Goal: Contribute content: Contribute content

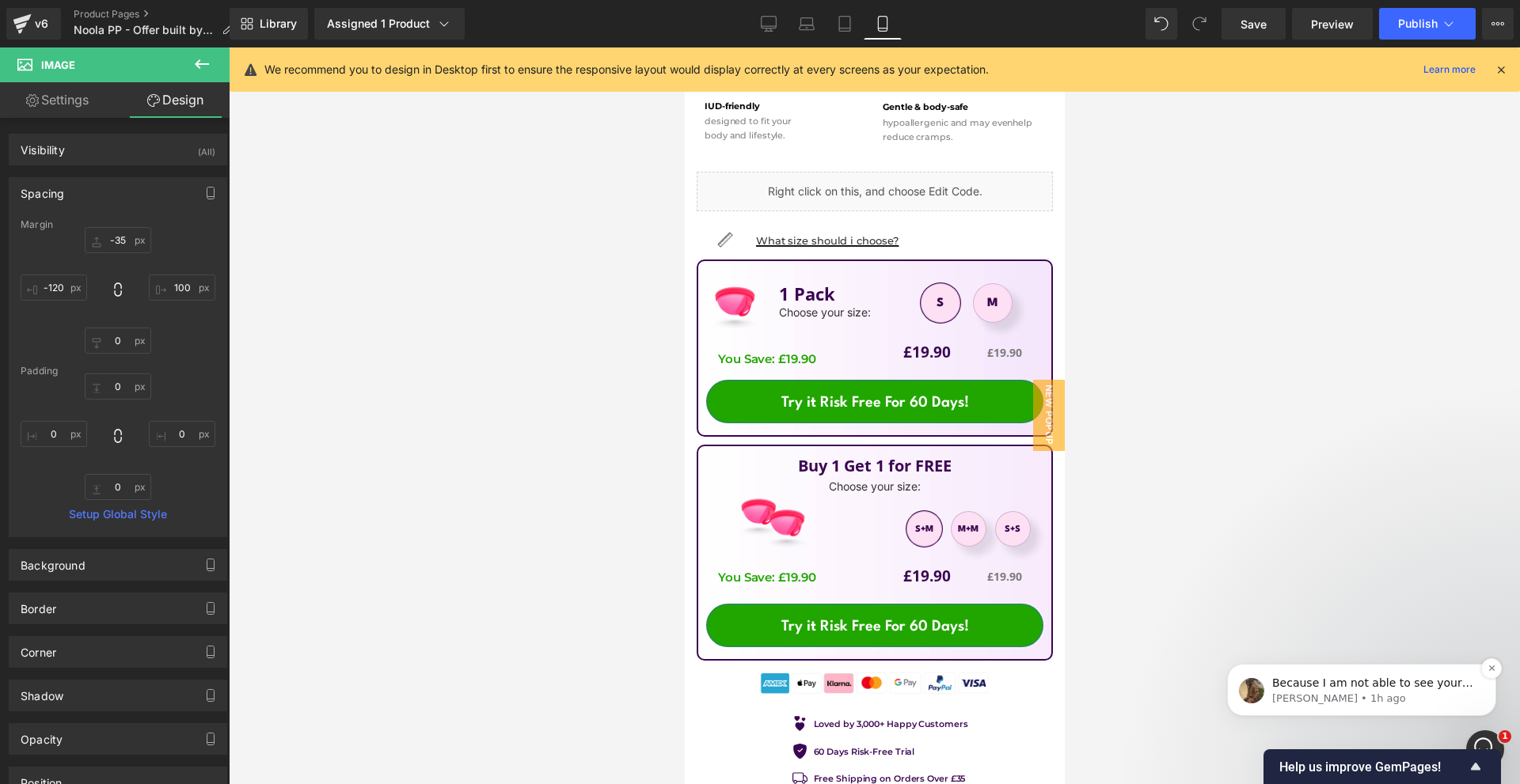
scroll to position [791, 0]
click at [1490, 670] on icon "Dismiss notification" at bounding box center [1491, 668] width 9 height 9
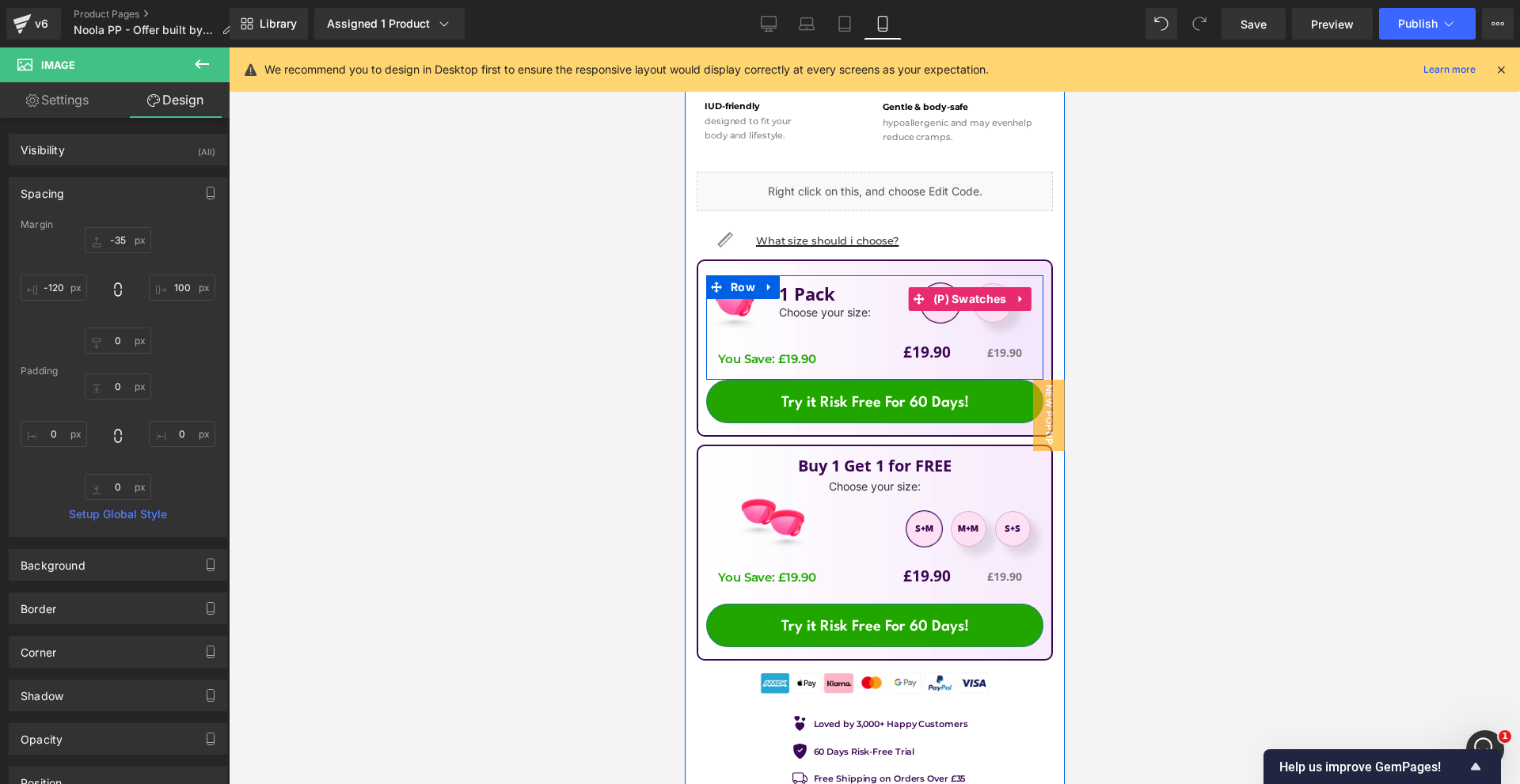
click at [998, 293] on li "(P) Swatches" at bounding box center [959, 299] width 102 height 24
click at [995, 296] on span "M" at bounding box center [992, 303] width 40 height 40
click at [928, 292] on span "(P) Swatches" at bounding box center [969, 299] width 82 height 24
click at [928, 292] on span "(P) Swatches" at bounding box center [969, 299] width 82 height 24
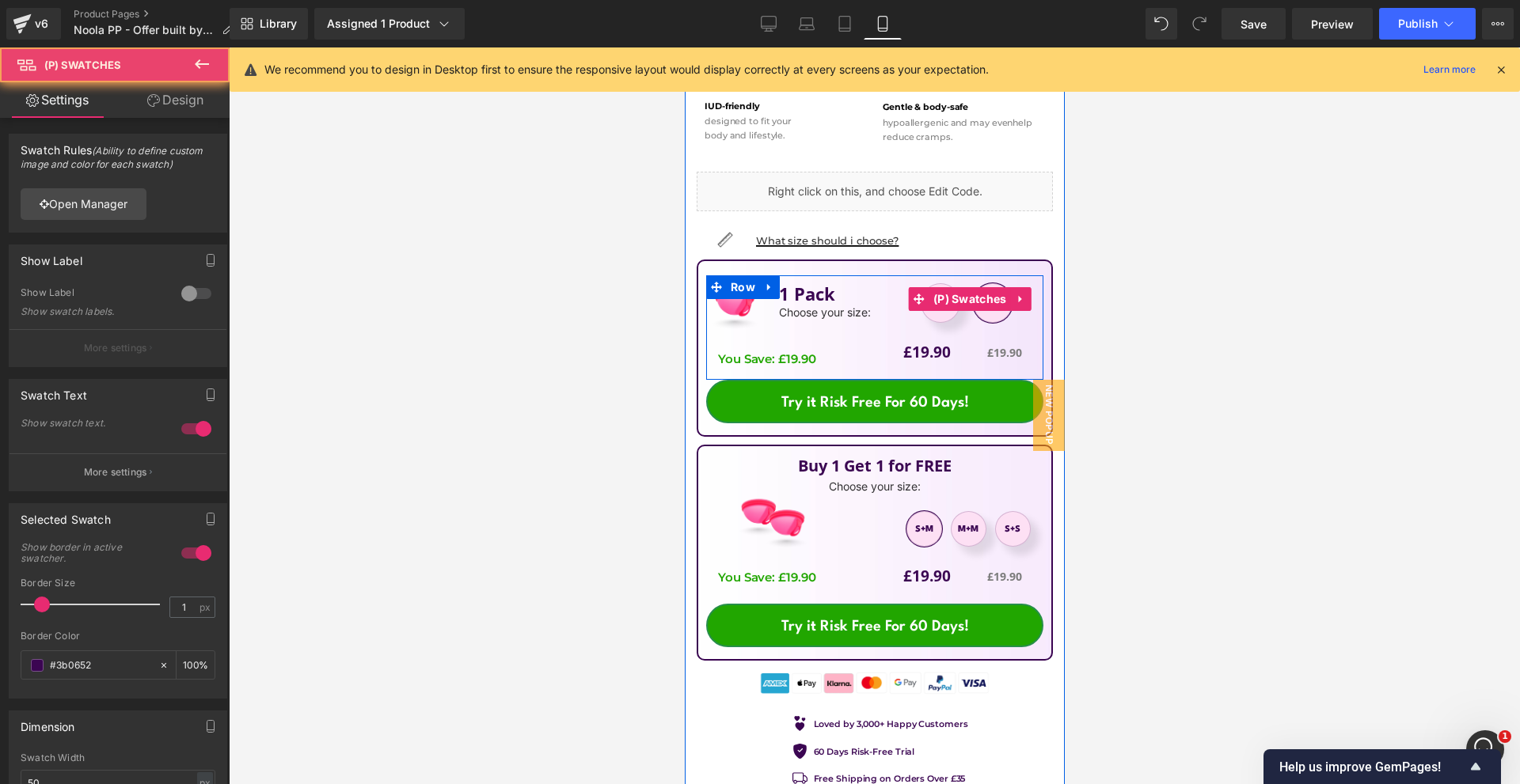
click at [936, 294] on span "S" at bounding box center [939, 303] width 7 height 38
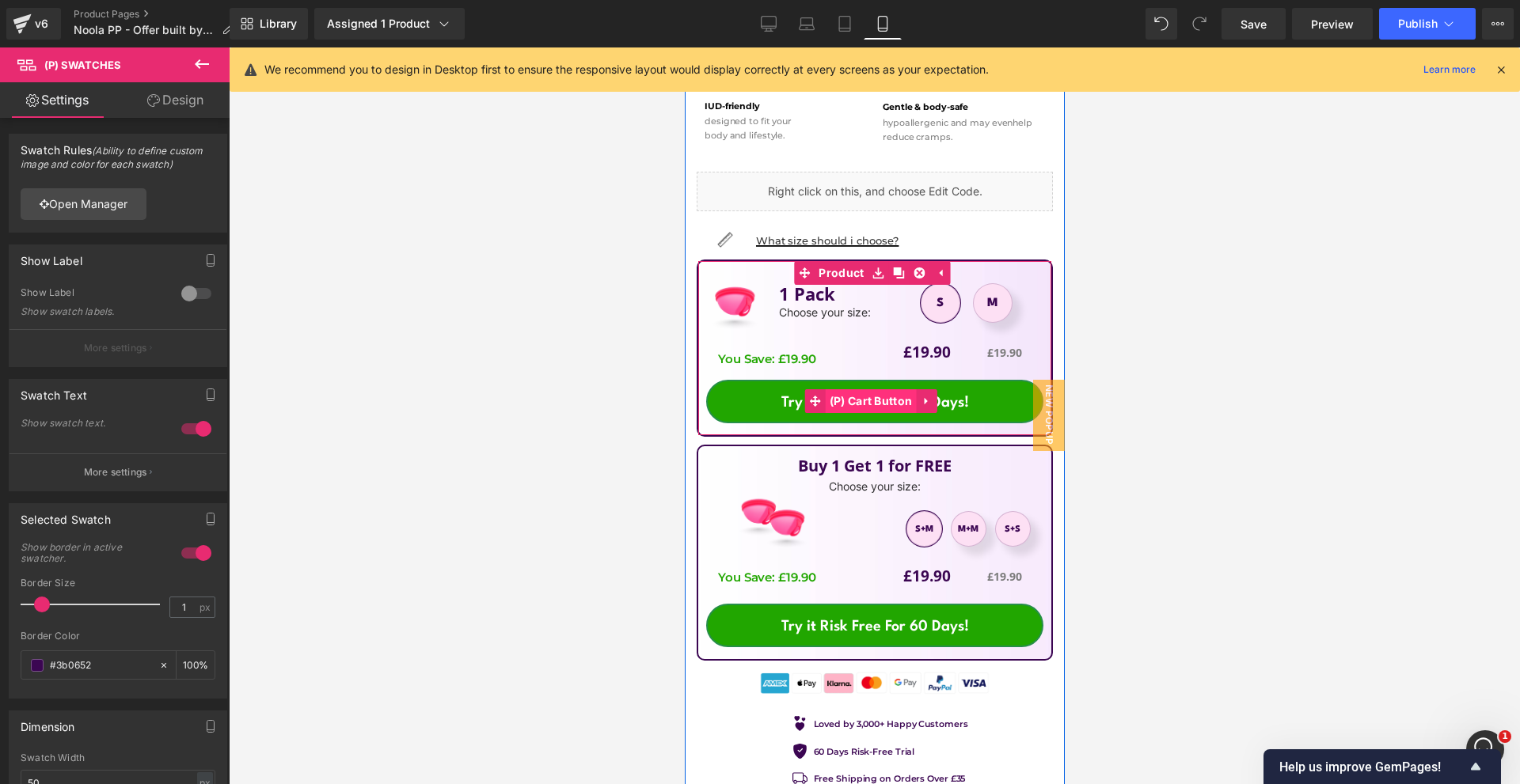
click at [878, 390] on span "(P) Cart Button" at bounding box center [870, 401] width 91 height 24
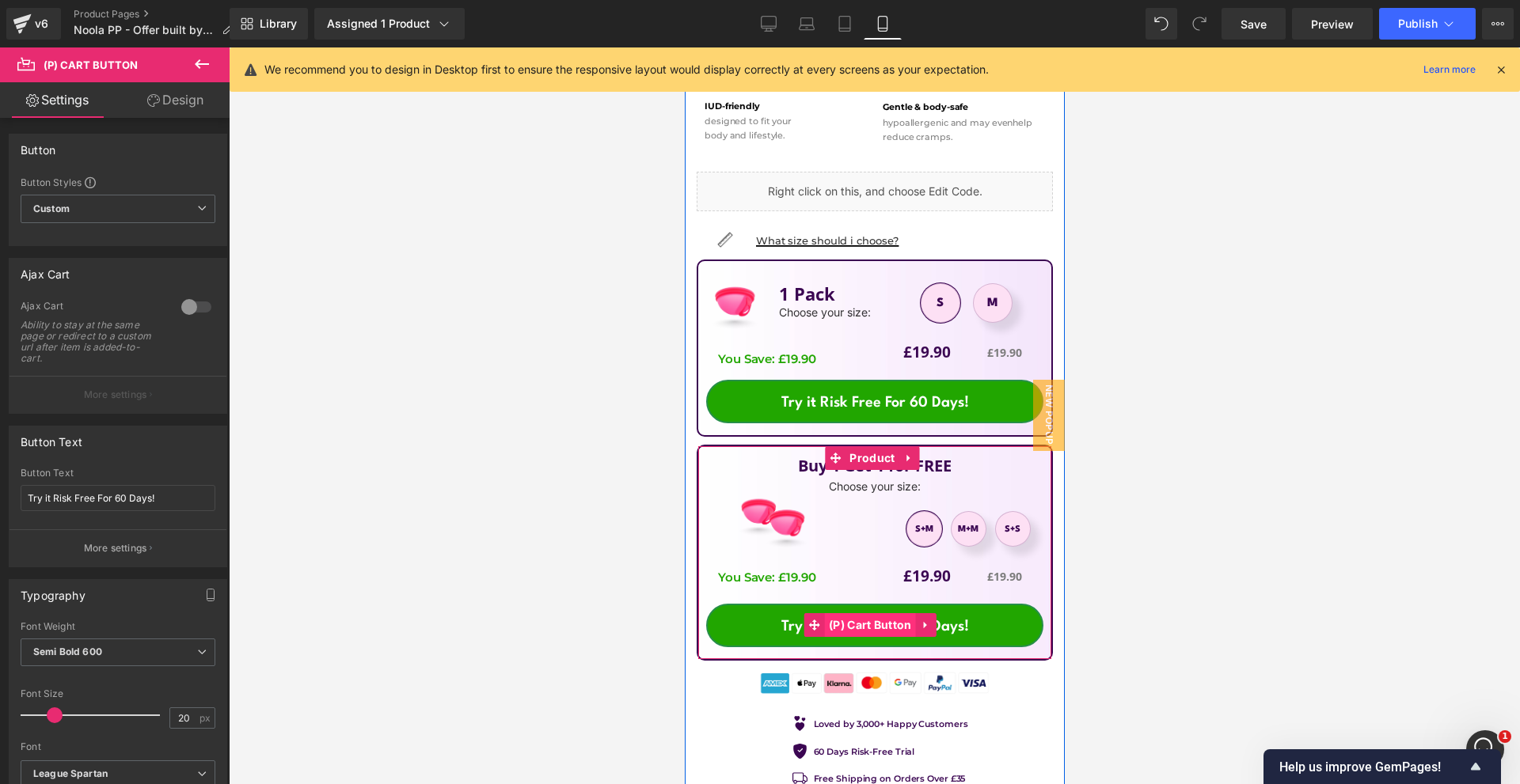
click at [898, 614] on span "(P) Cart Button" at bounding box center [869, 625] width 91 height 24
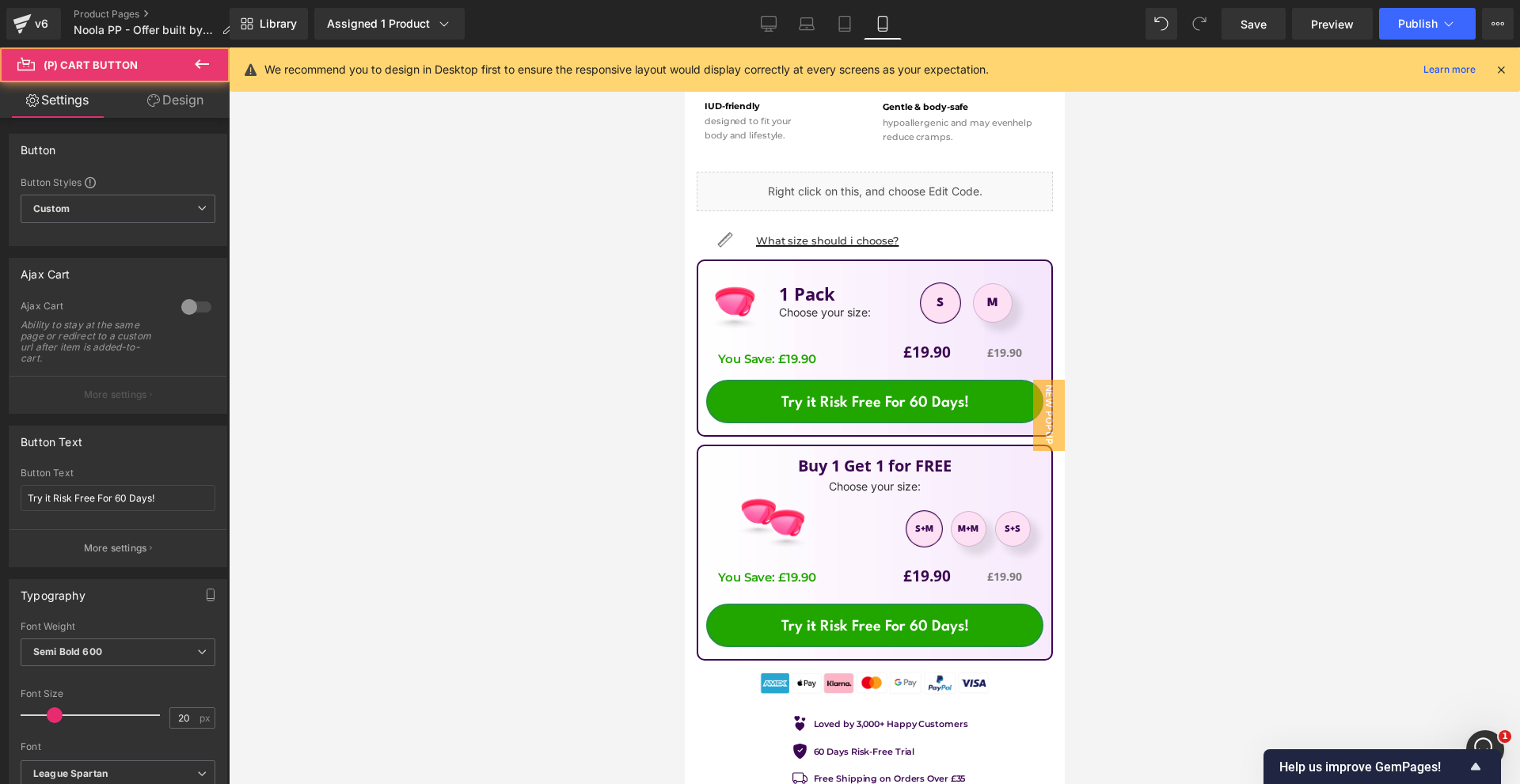
click at [1211, 607] on div at bounding box center [874, 416] width 1291 height 736
click at [1480, 768] on icon "Show survey - Help us improve GemPages!" at bounding box center [1475, 766] width 19 height 19
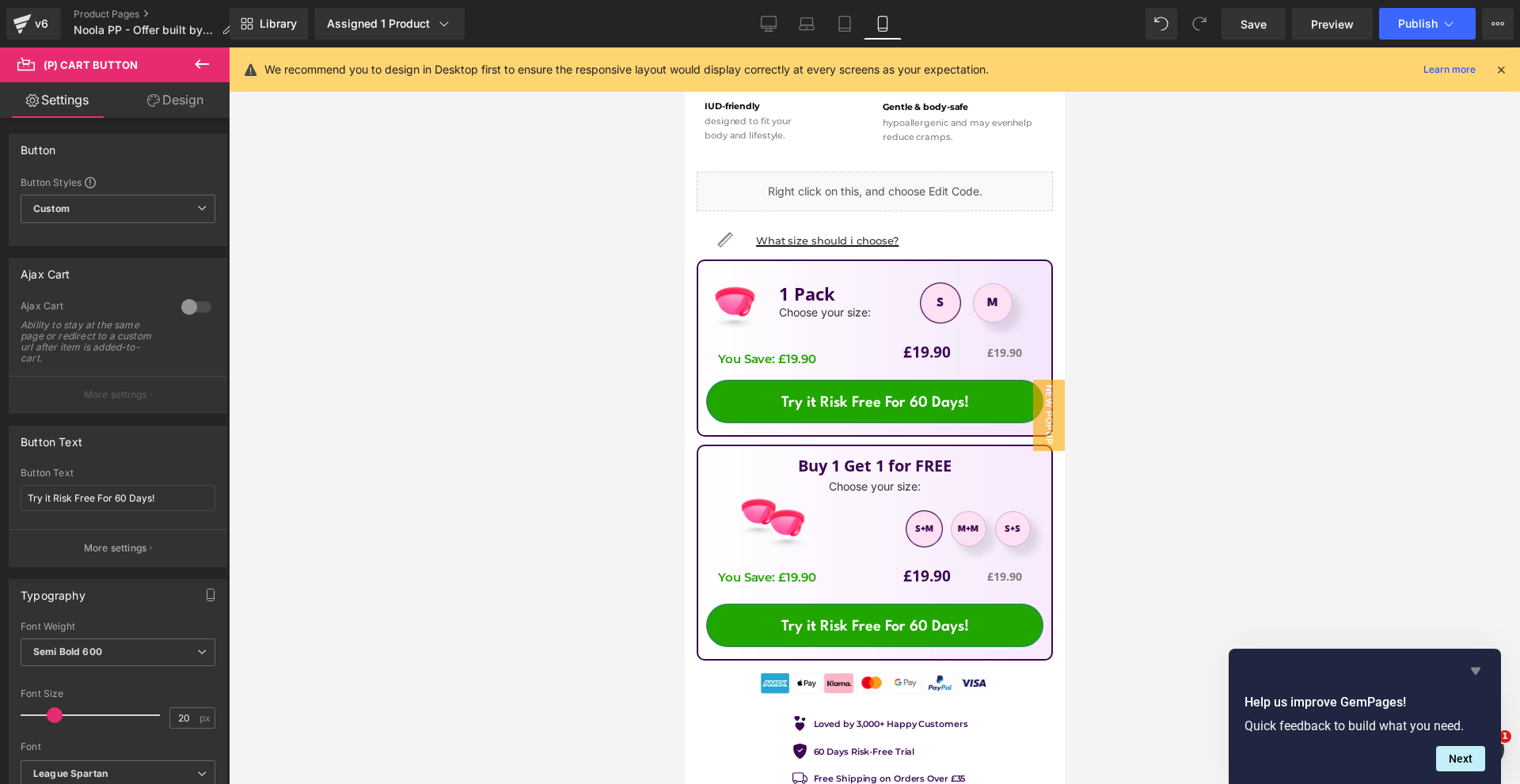
click at [1473, 670] on icon "Hide survey" at bounding box center [1476, 671] width 10 height 7
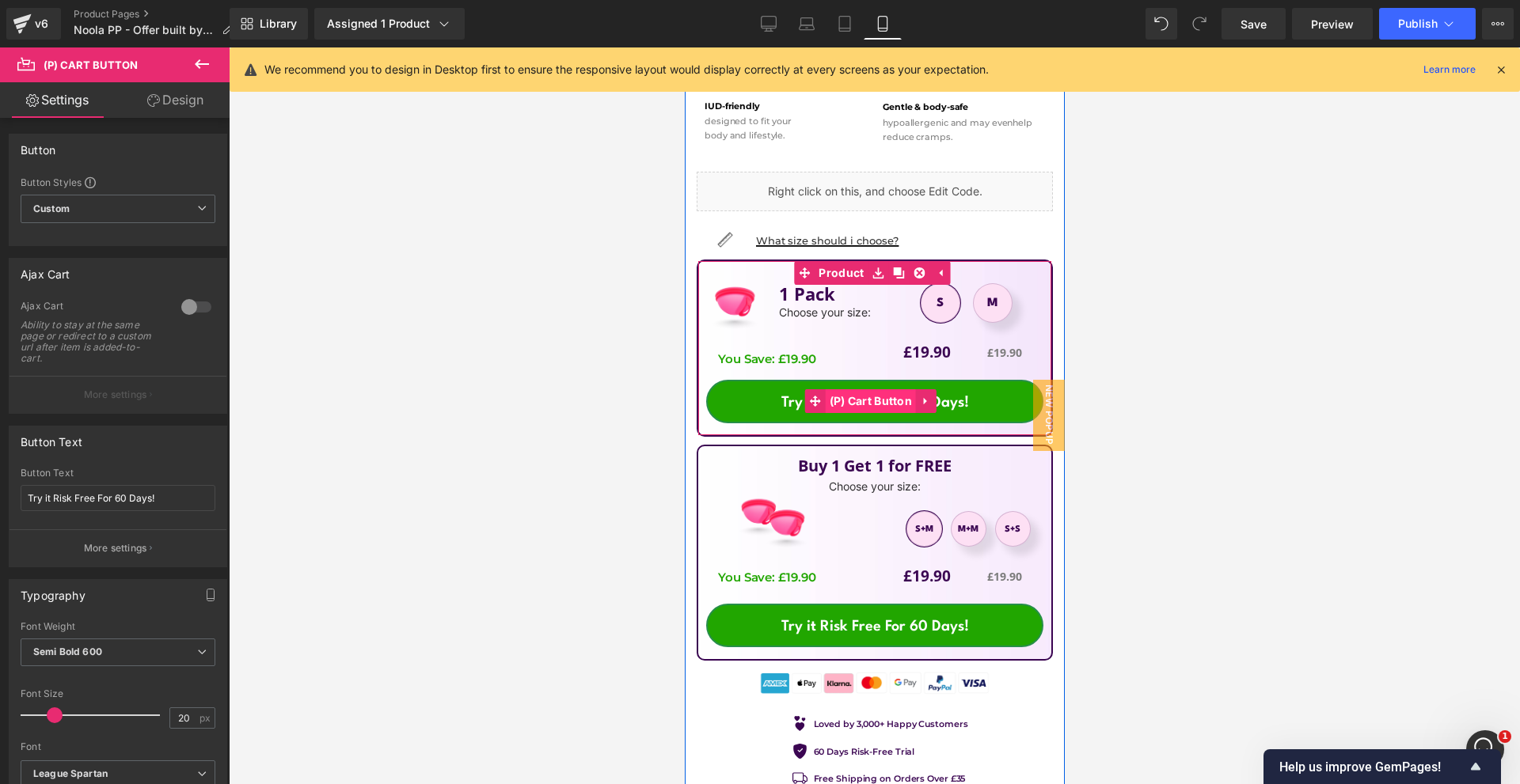
click at [878, 390] on span "(P) Cart Button" at bounding box center [870, 401] width 91 height 24
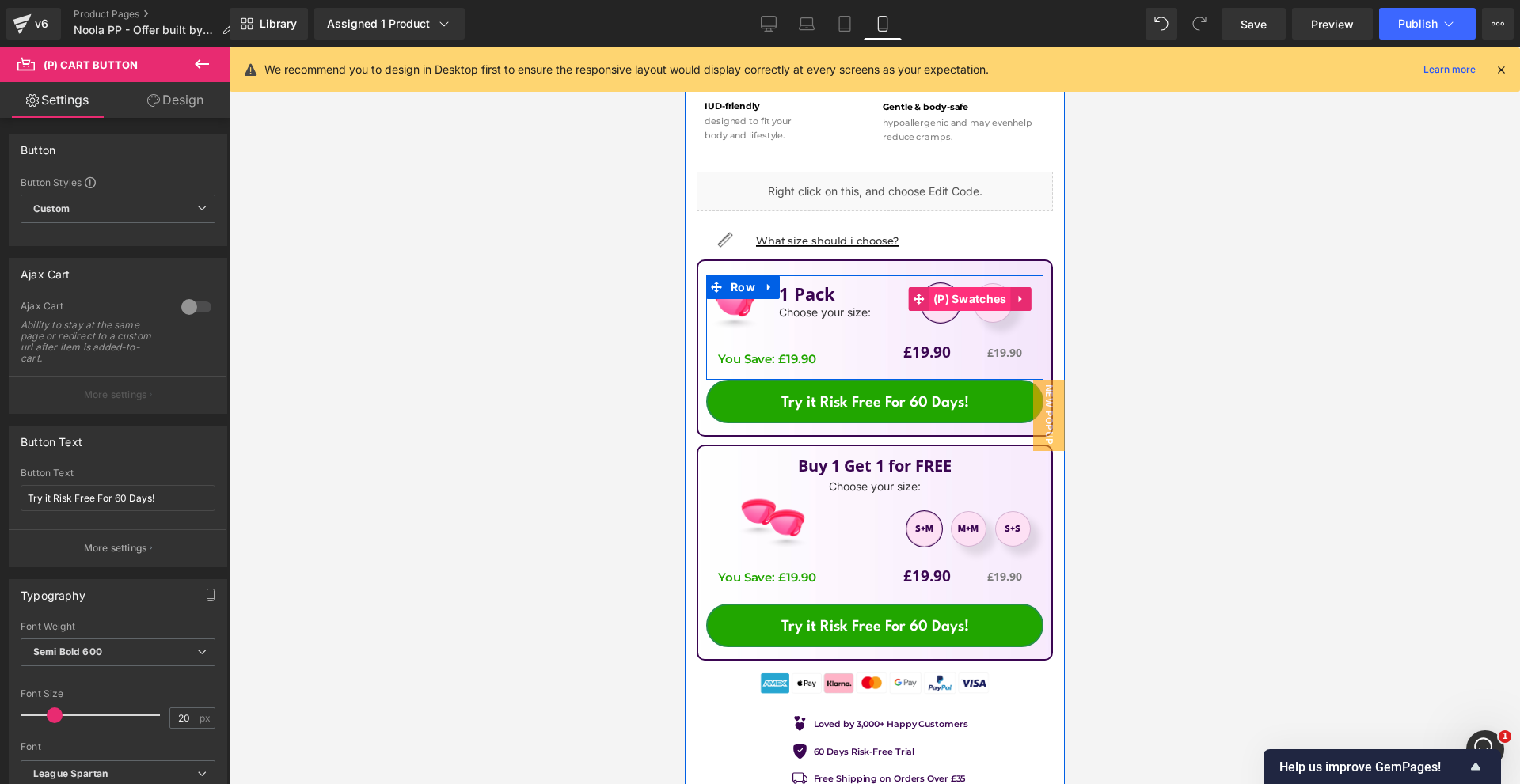
click at [985, 291] on span "(P) Swatches" at bounding box center [969, 299] width 82 height 24
click at [986, 296] on span "M" at bounding box center [991, 303] width 11 height 38
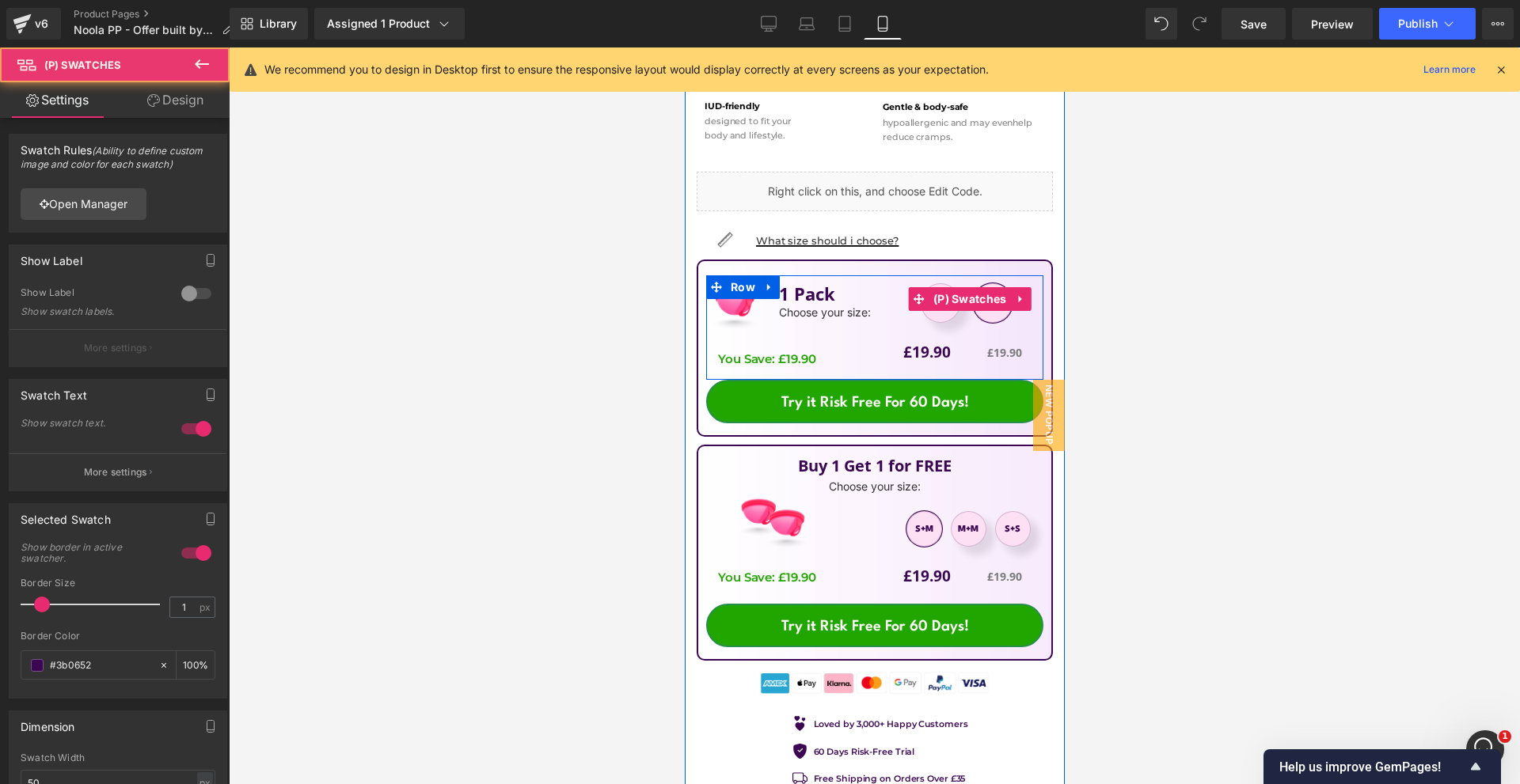
click at [940, 302] on span "S" at bounding box center [939, 303] width 40 height 40
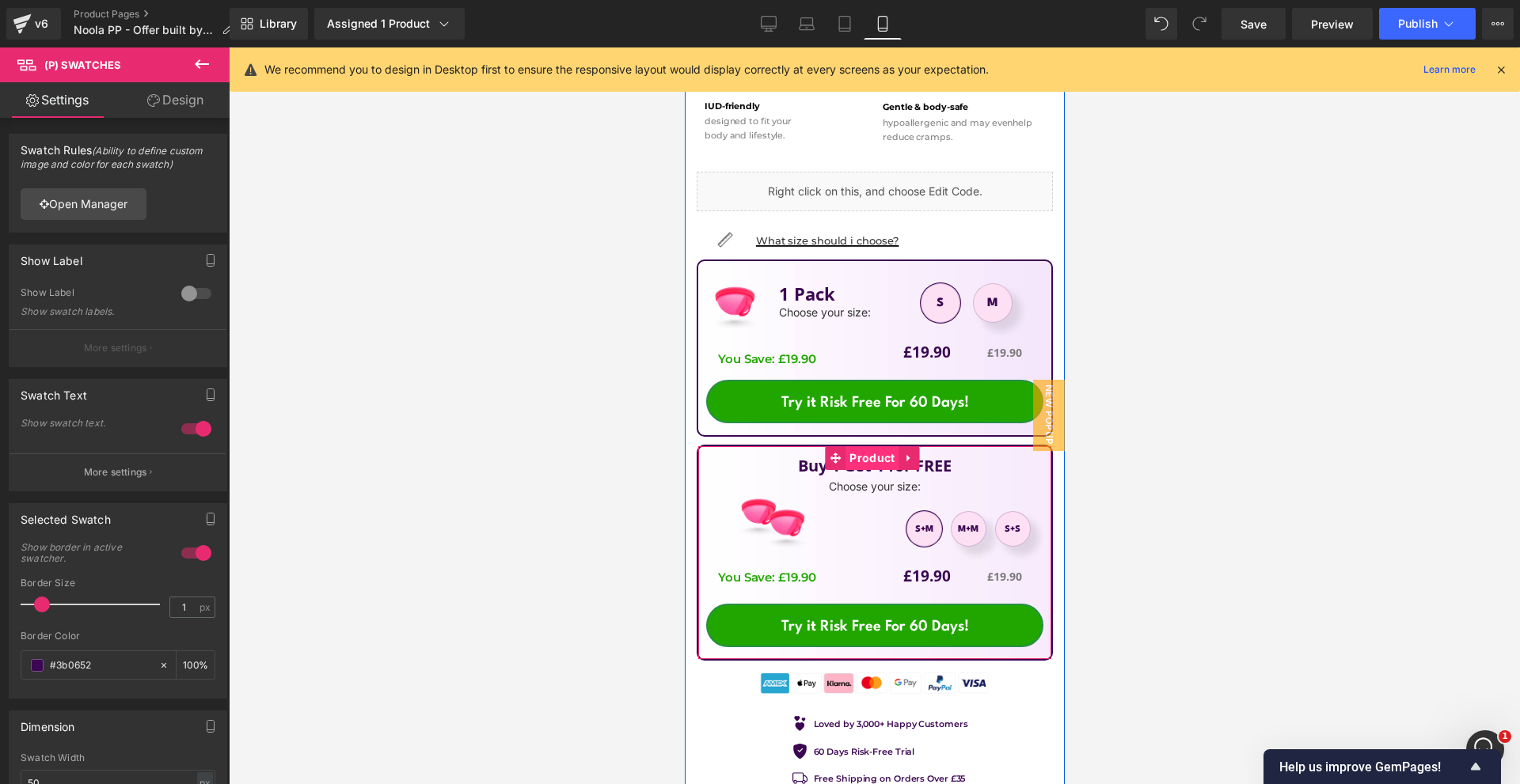
click at [866, 448] on span "Product" at bounding box center [871, 458] width 53 height 24
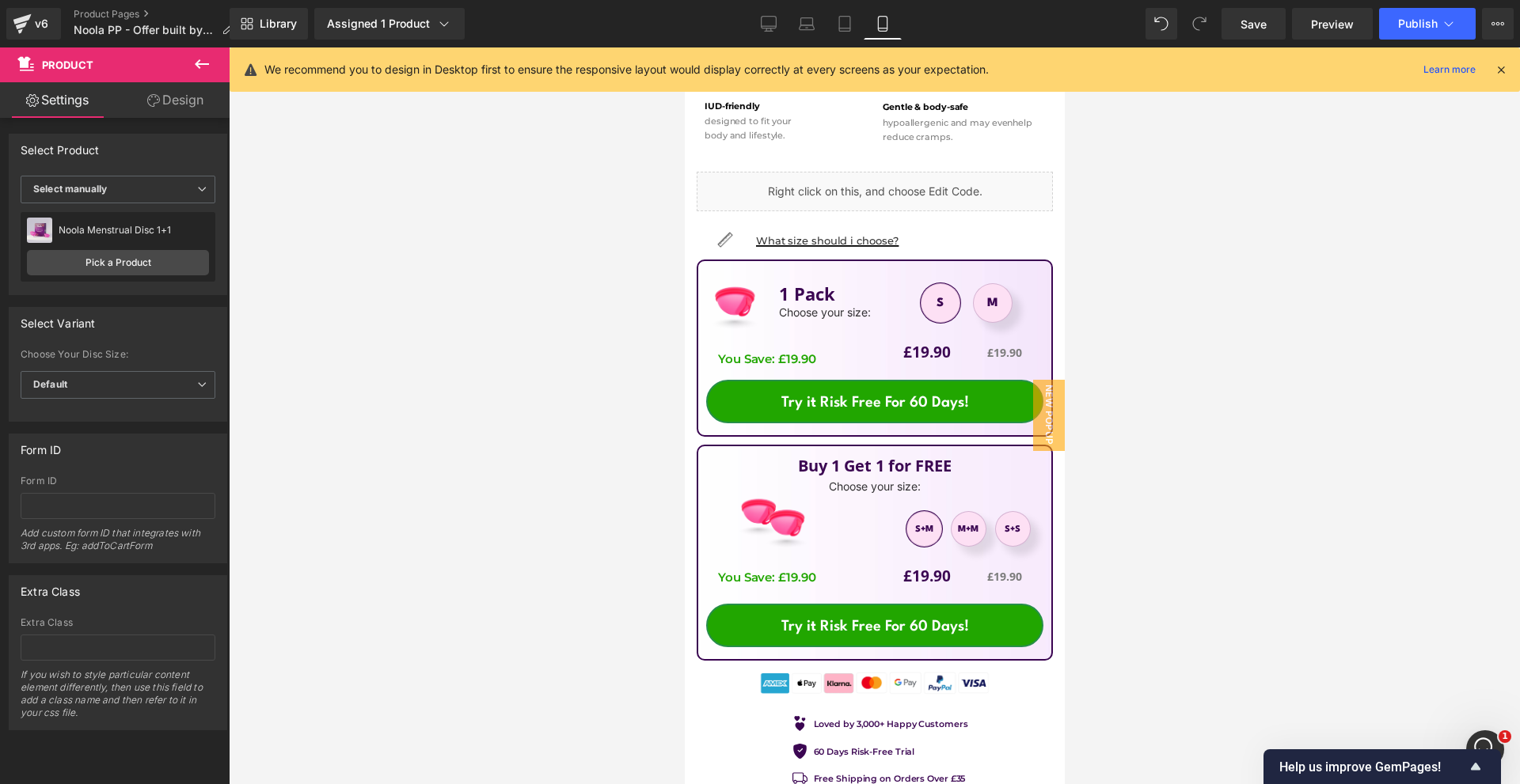
click at [1504, 77] on div at bounding box center [1500, 69] width 12 height 17
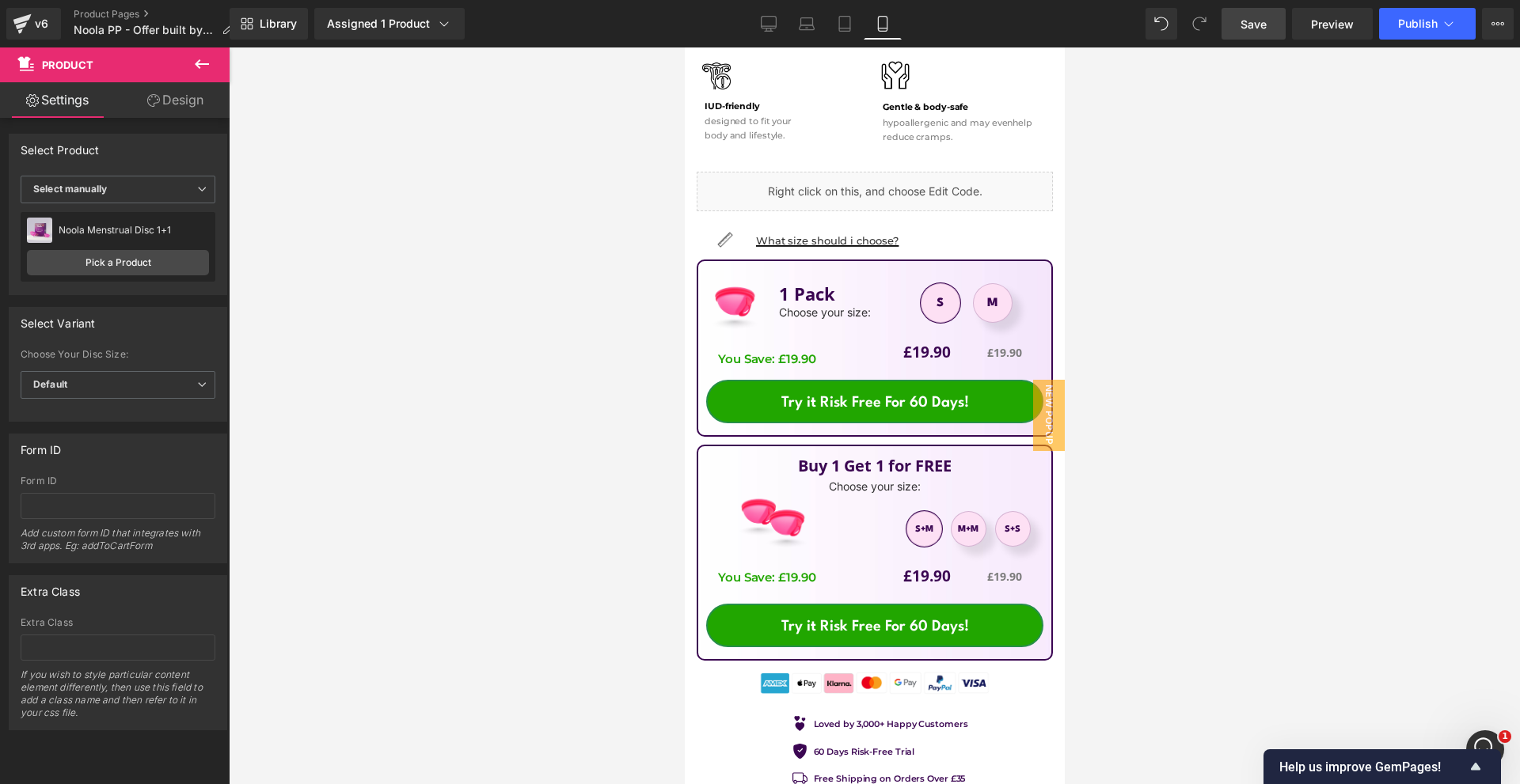
click at [1255, 33] on link "Save" at bounding box center [1253, 24] width 64 height 31
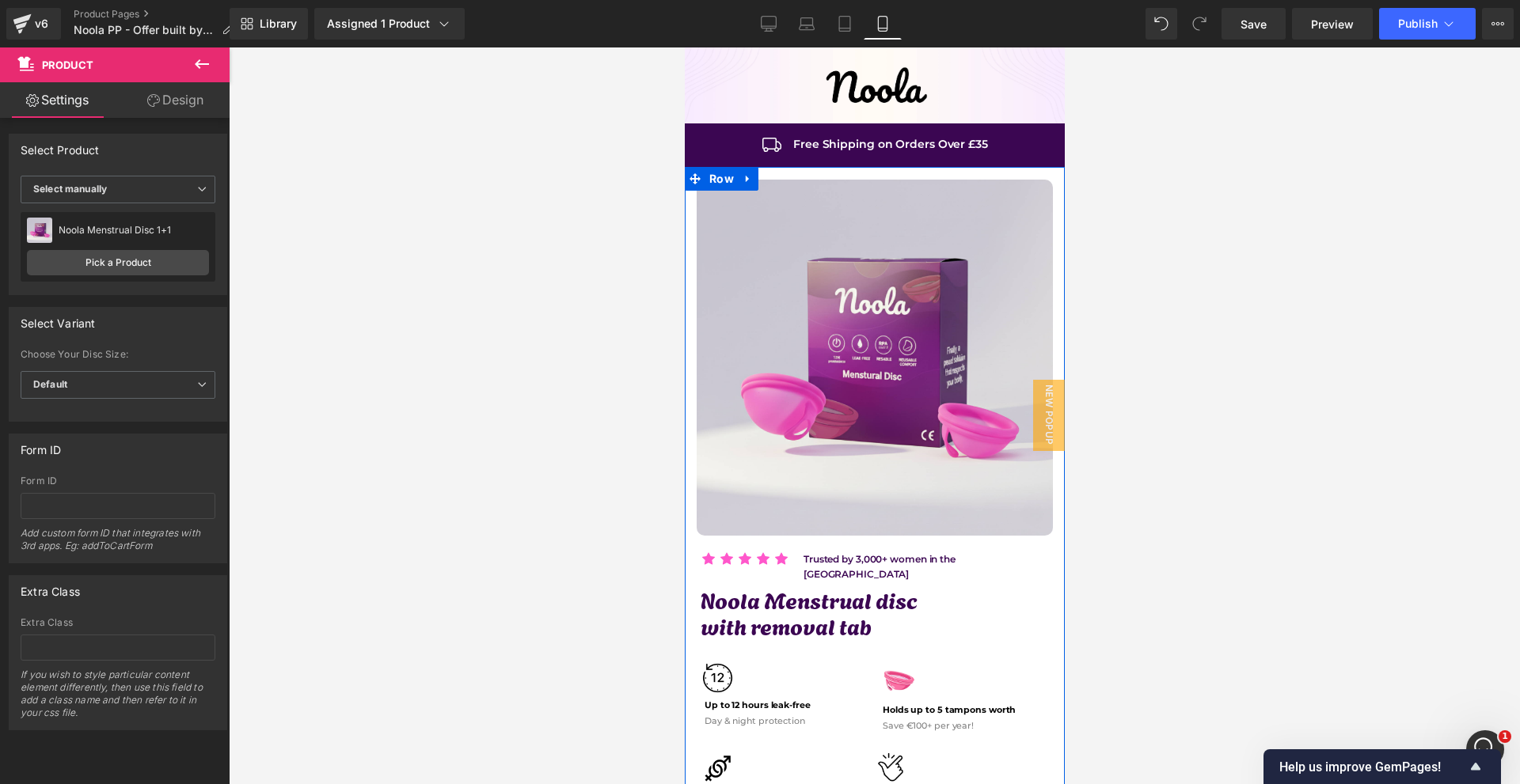
scroll to position [158, 0]
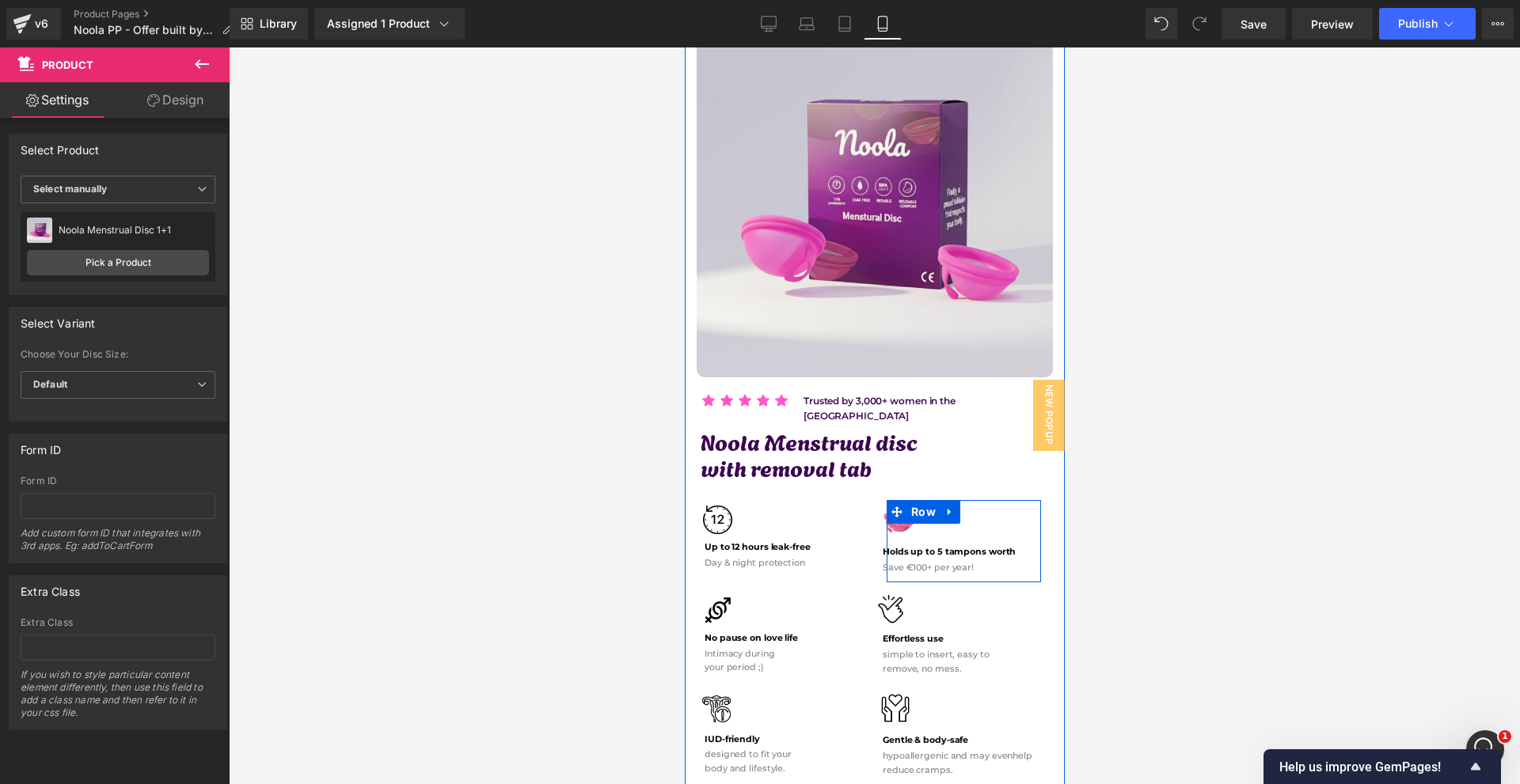
click at [908, 506] on span "Row" at bounding box center [922, 511] width 32 height 24
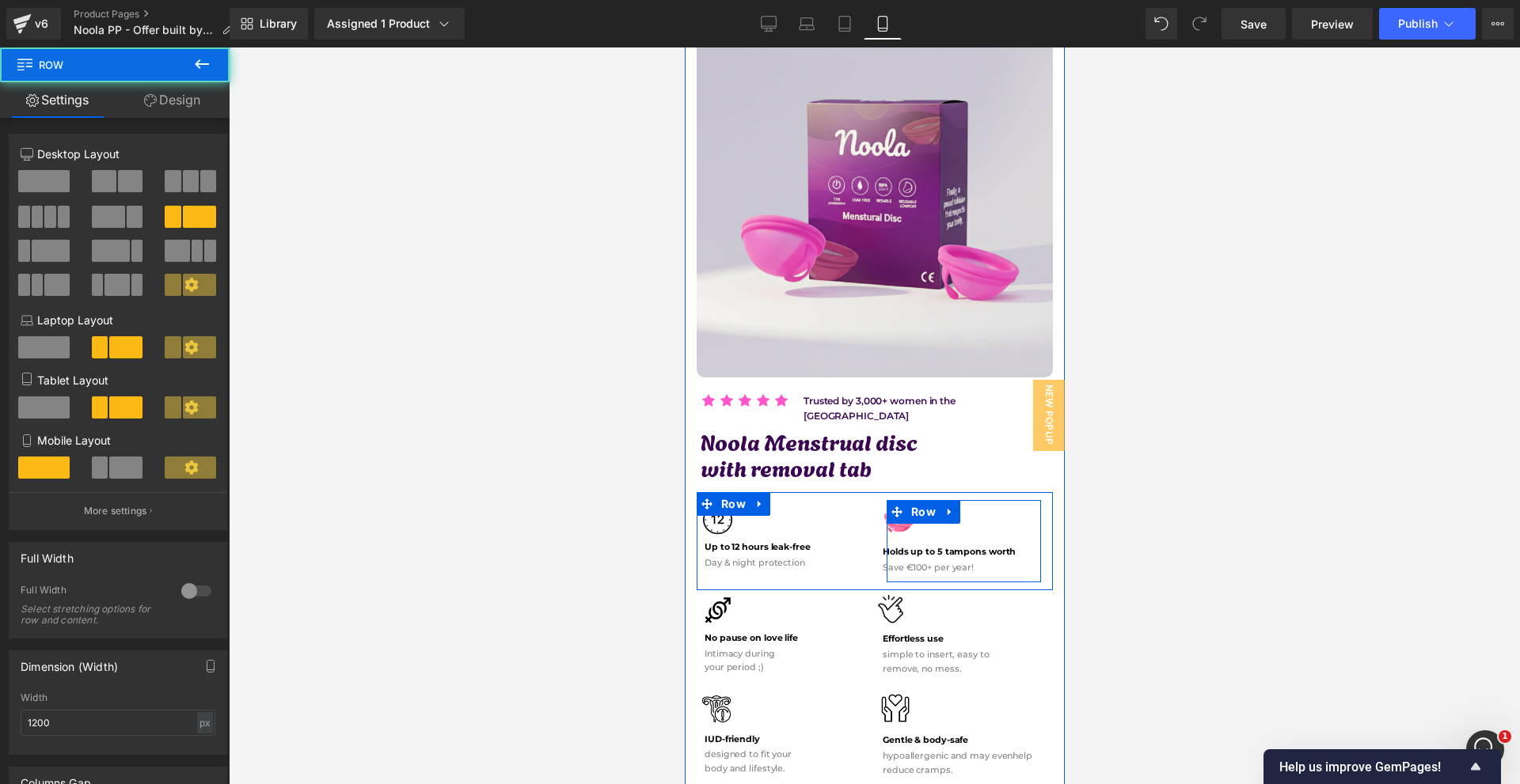
click at [900, 514] on span "Image" at bounding box center [896, 522] width 34 height 19
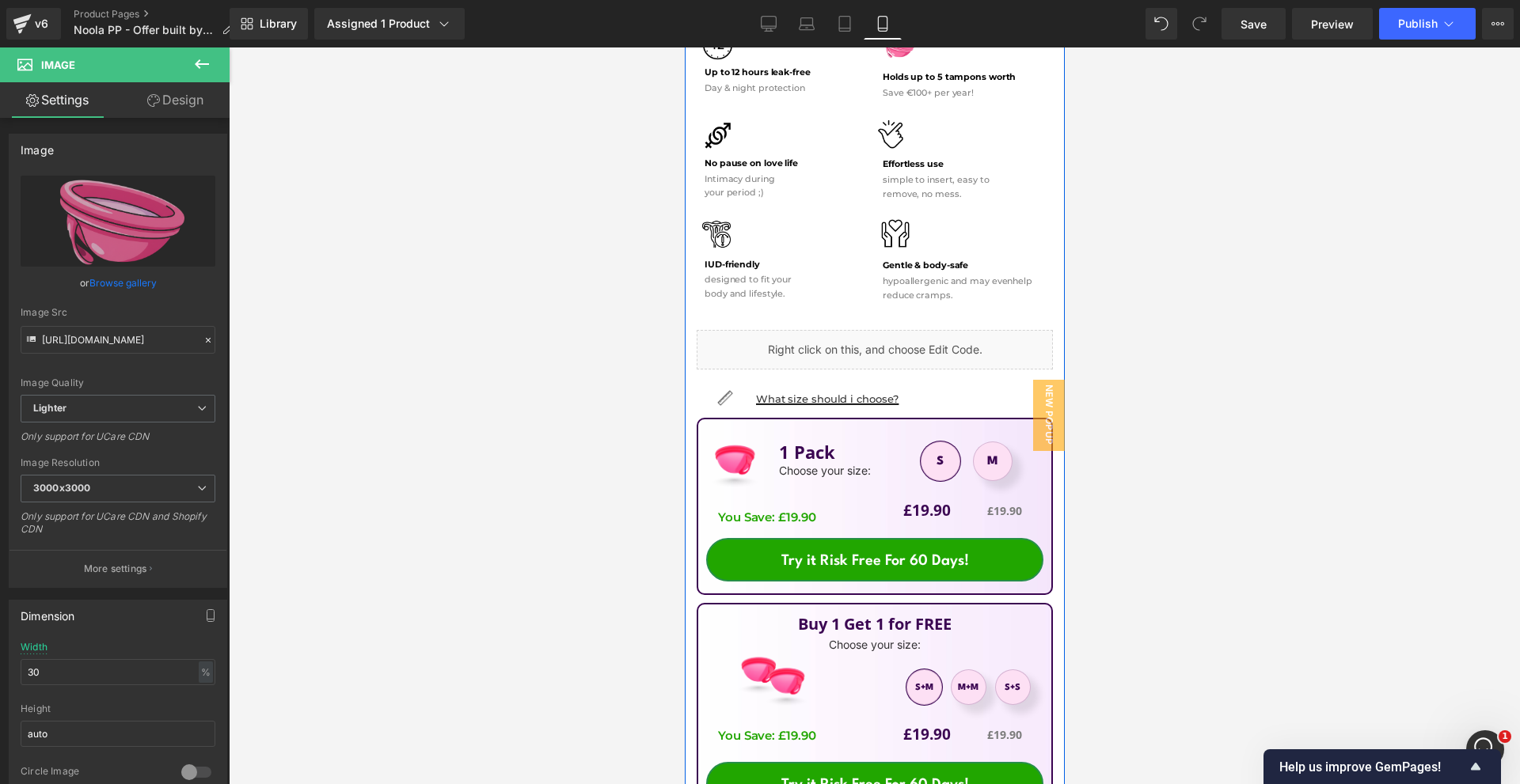
scroll to position [791, 0]
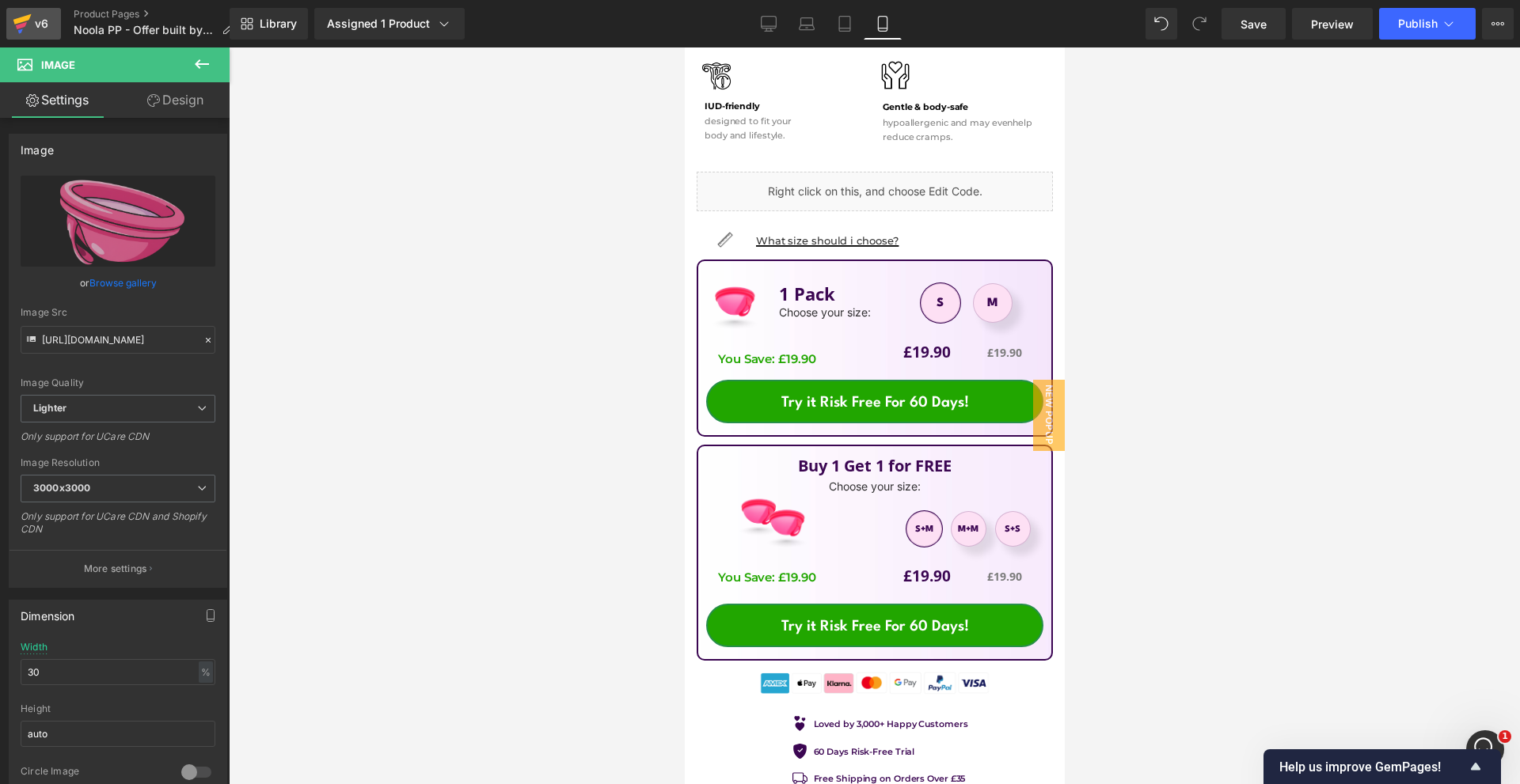
click at [50, 14] on div "v6" at bounding box center [41, 23] width 20 height 21
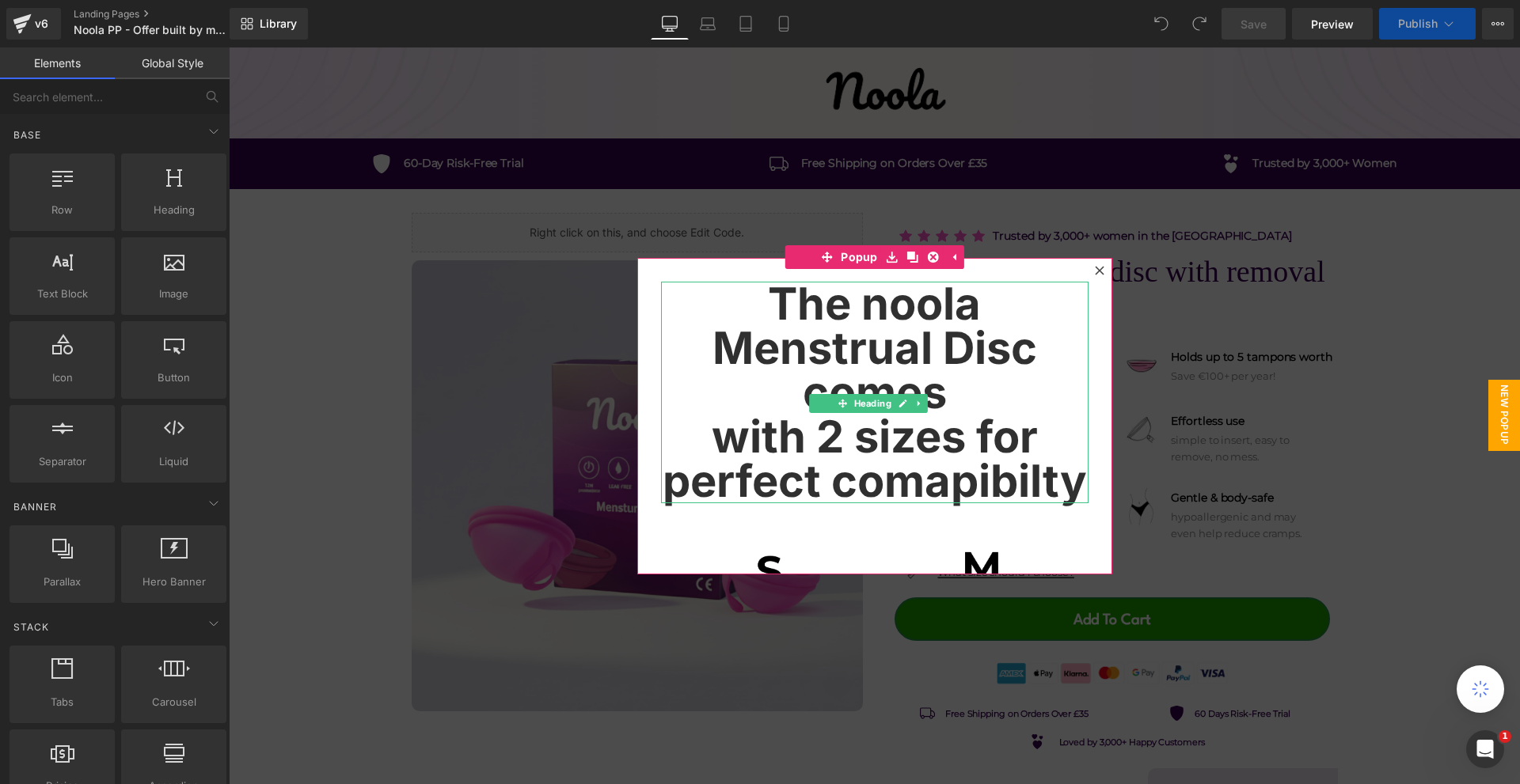
click at [1095, 270] on icon at bounding box center [1099, 270] width 9 height 9
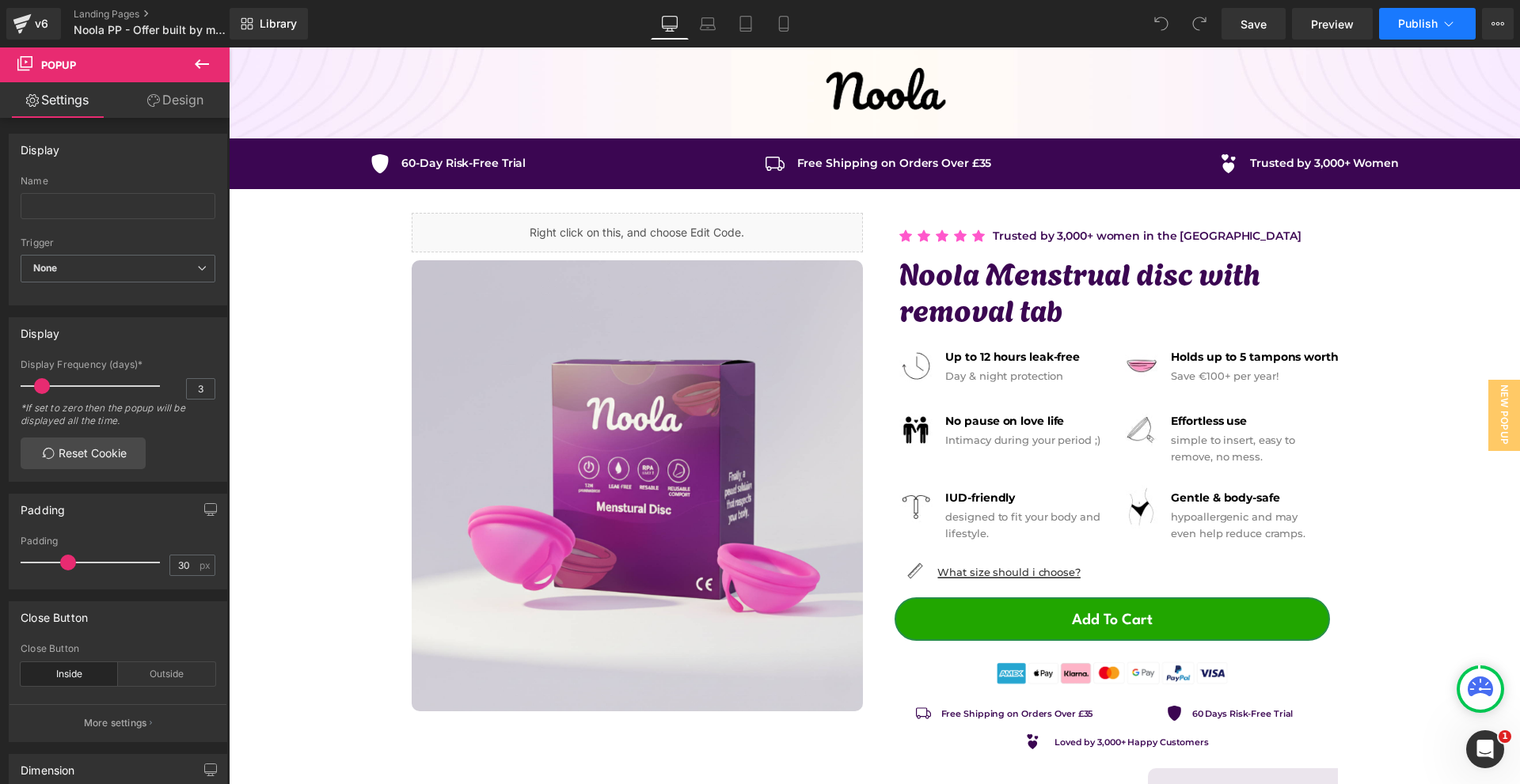
click at [1410, 26] on span "Publish" at bounding box center [1418, 23] width 40 height 12
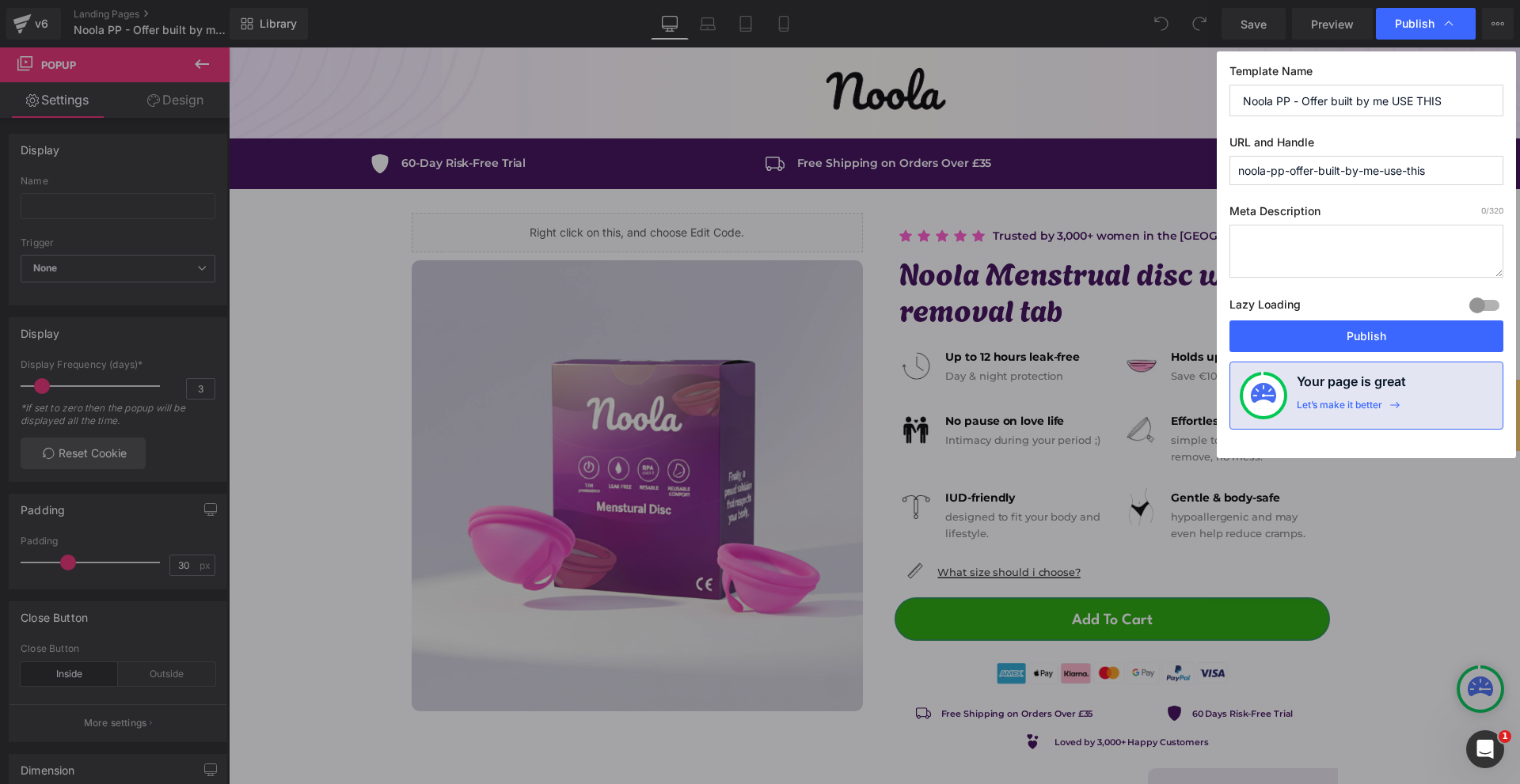
click at [1404, 161] on input "noola-pp-offer-built-by-me-use-this" at bounding box center [1366, 170] width 274 height 30
click at [1402, 164] on input "noola-pp-offer-built-by-me-use-this" at bounding box center [1366, 170] width 274 height 30
click at [1402, 162] on input "noola-pp-offer-built-by-me-use-this" at bounding box center [1366, 170] width 274 height 30
paste input "pages/noola-menstrual-disc"
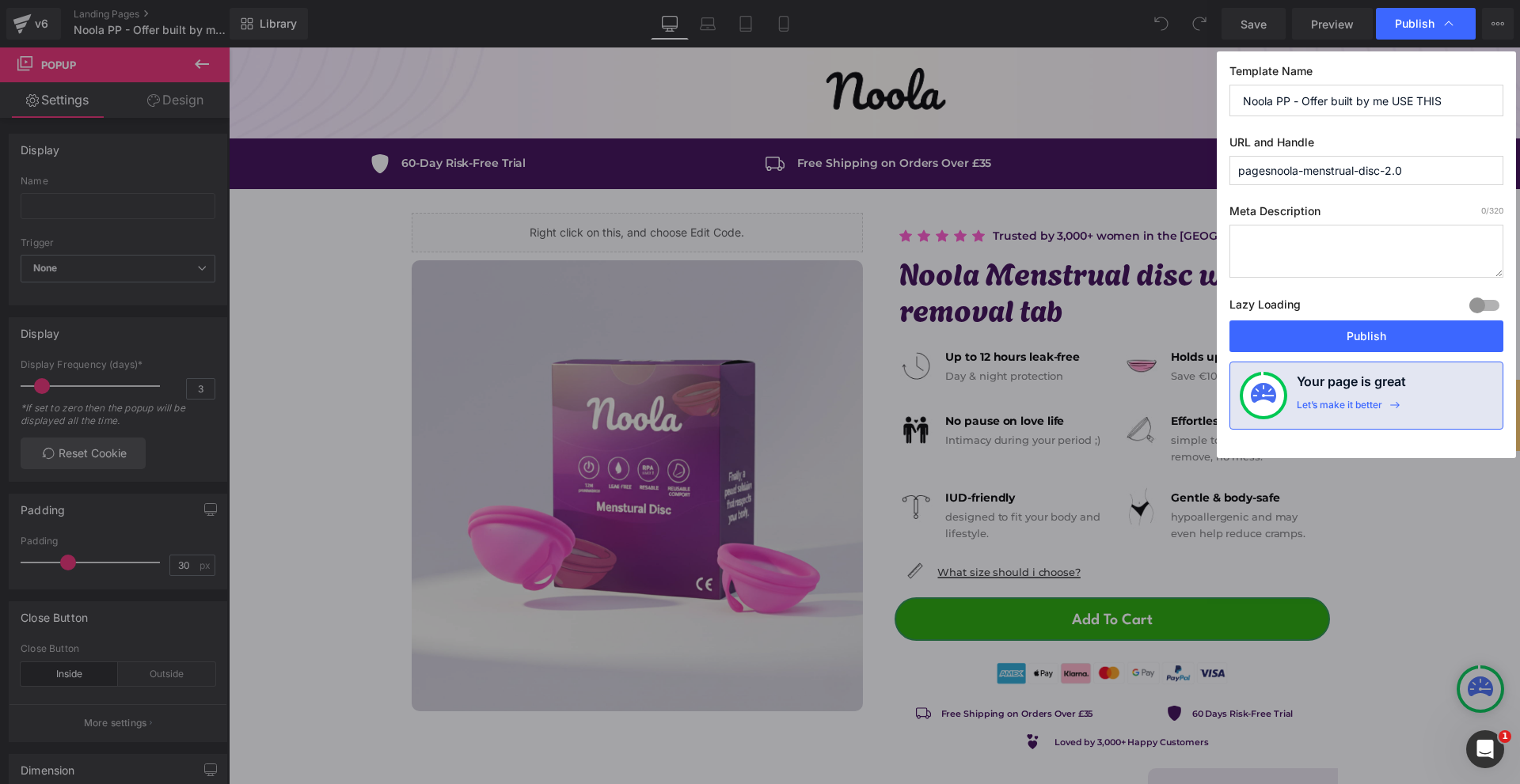
type input "pagesnoola-menstrual-disc-2.0"
click at [1450, 99] on input "Noola PP - Offer built by me USE THIS" at bounding box center [1366, 100] width 274 height 31
type input "Noola PP - Offer built by me USE THIS 2.0"
click at [1407, 333] on button "Publish" at bounding box center [1366, 336] width 274 height 31
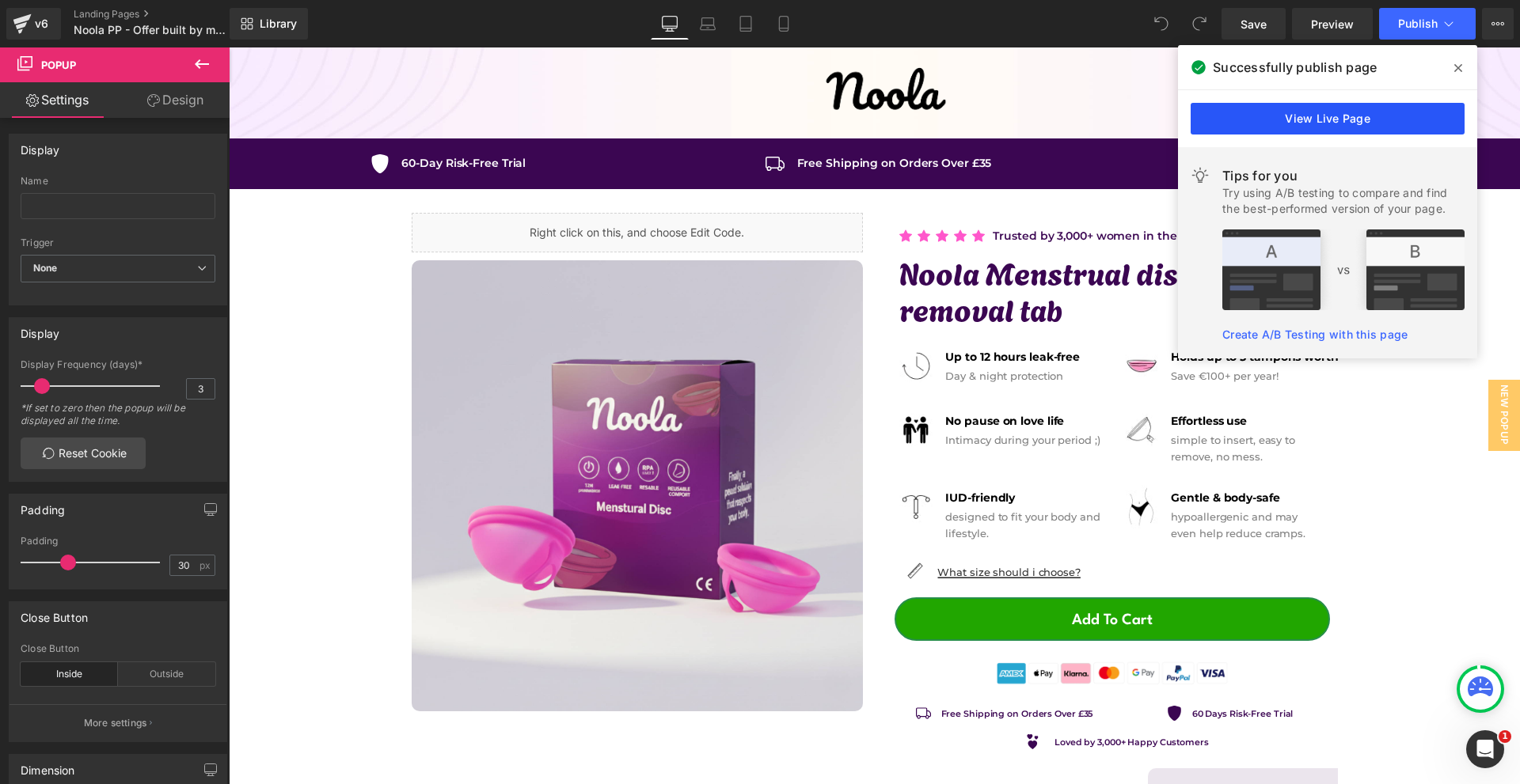
click at [1302, 132] on link "View Live Page" at bounding box center [1327, 119] width 274 height 31
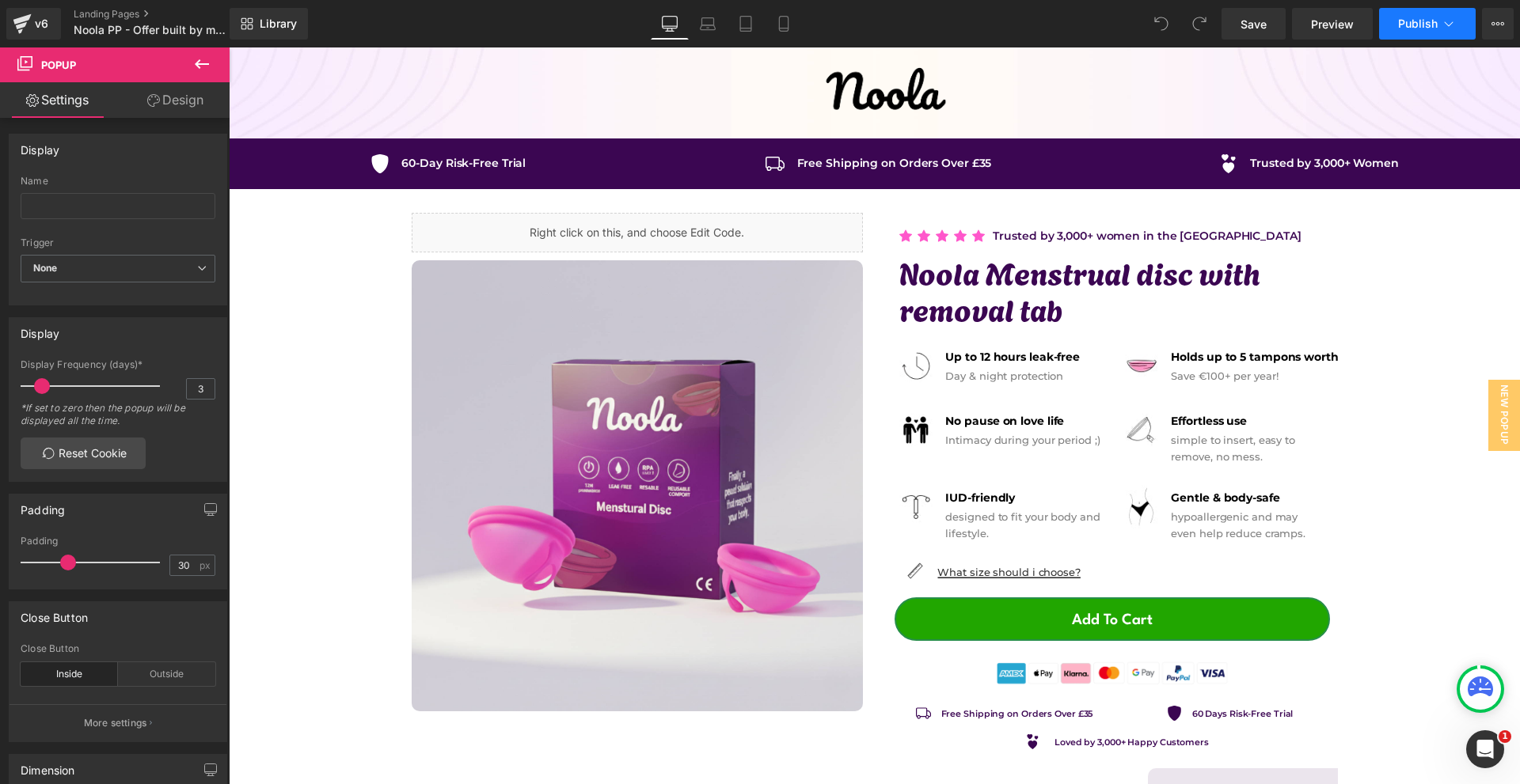
click at [1425, 30] on button "Publish" at bounding box center [1427, 24] width 96 height 31
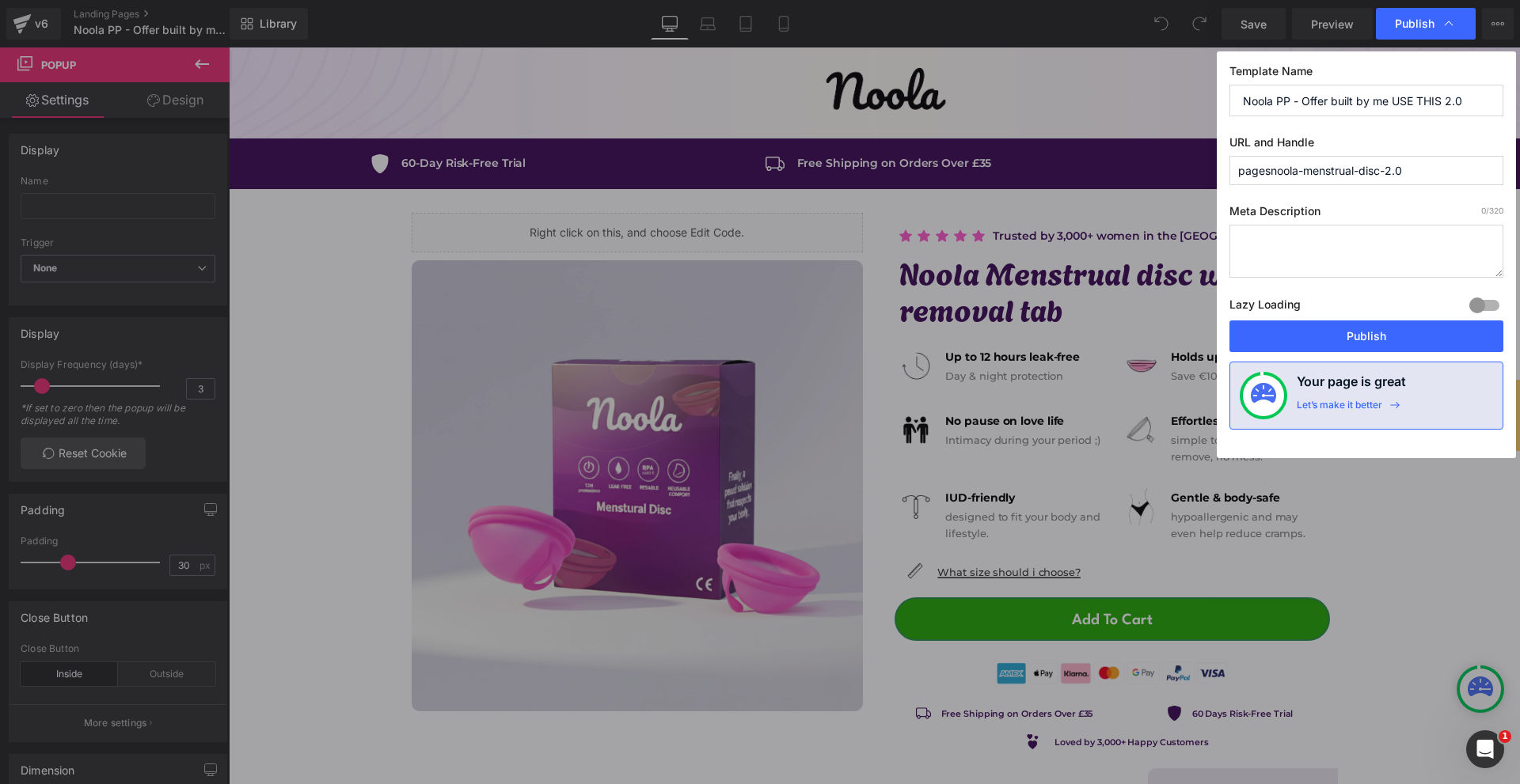
click at [1399, 170] on input "pagesnoola-menstrual-disc-2.0" at bounding box center [1366, 170] width 274 height 30
type input "pagesnoola-menstrual-disc-2-0"
drag, startPoint x: 1404, startPoint y: 324, endPoint x: 1204, endPoint y: 333, distance: 200.2
click at [1404, 324] on button "Publish" at bounding box center [1366, 336] width 274 height 31
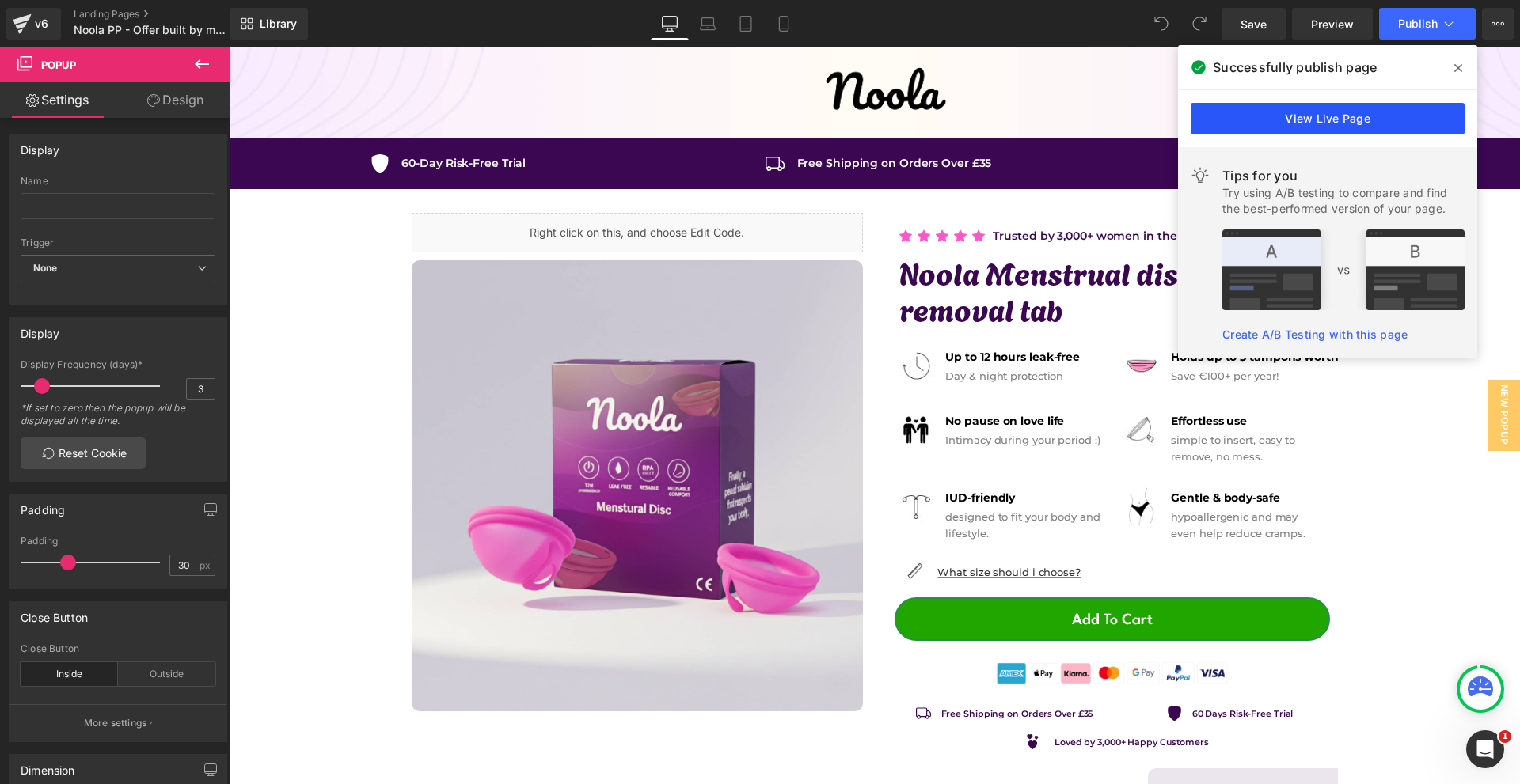
click at [1218, 121] on link "View Live Page" at bounding box center [1327, 119] width 274 height 31
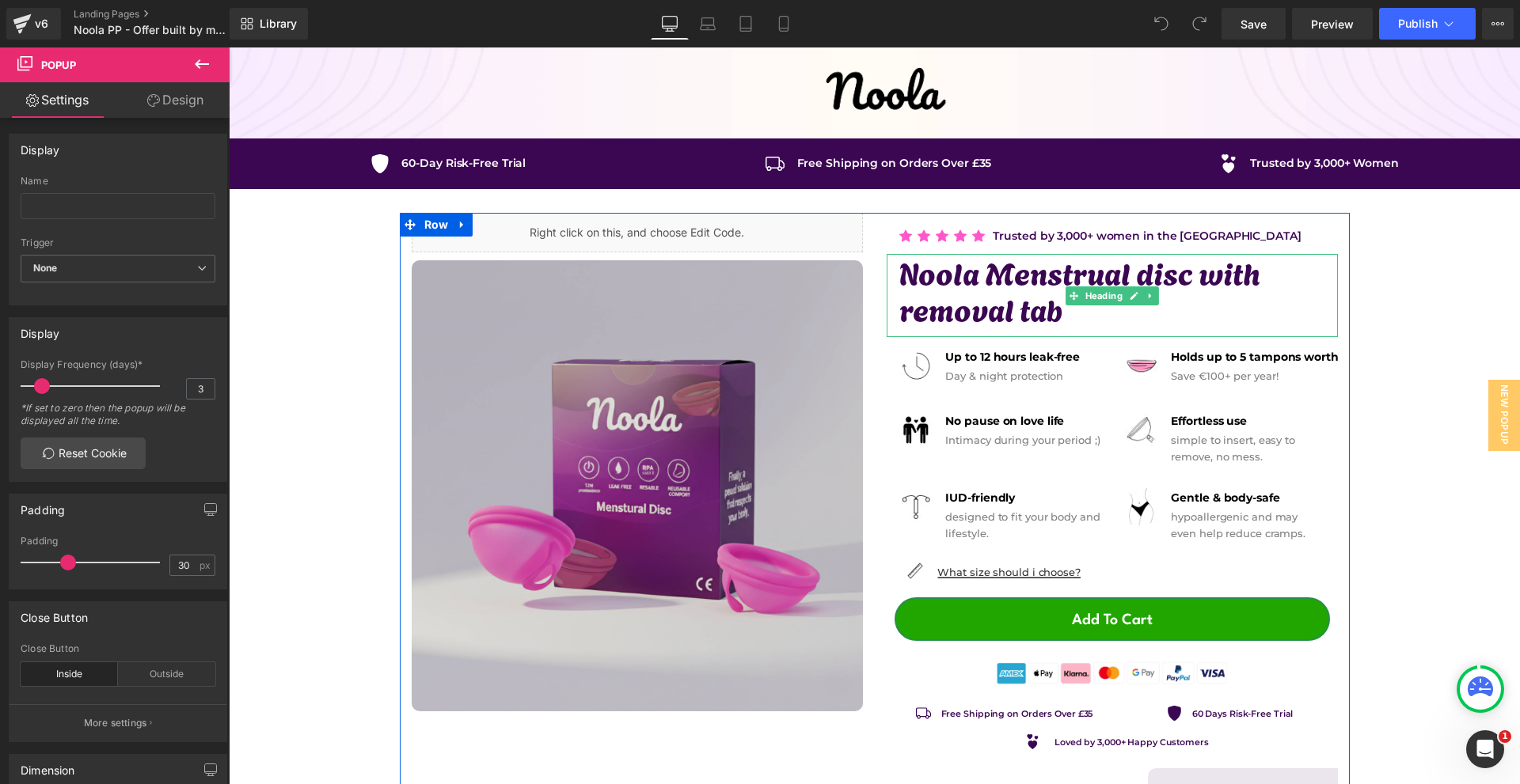
scroll to position [237, 0]
